Goal: Find specific page/section: Find specific page/section

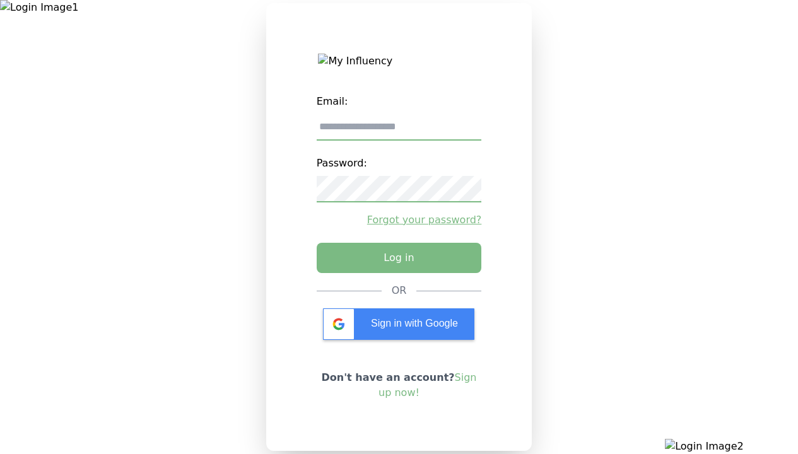
click at [399, 132] on input "email" at bounding box center [399, 127] width 165 height 26
type input "**********"
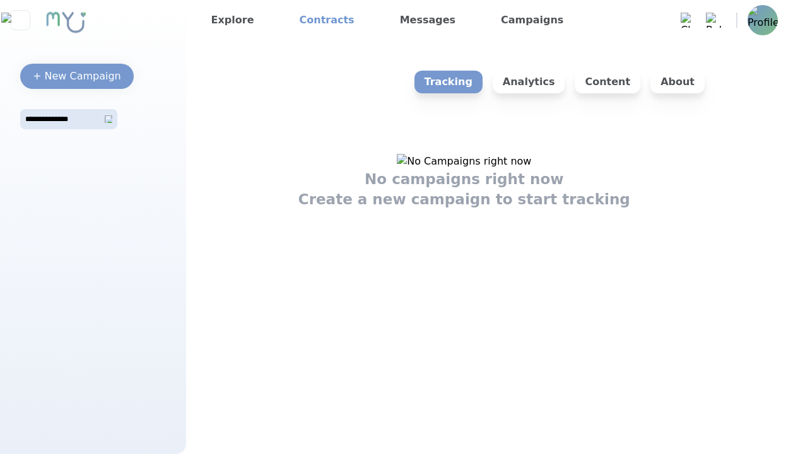
click at [317, 20] on link "Contracts" at bounding box center [326, 20] width 65 height 20
